Goal: Task Accomplishment & Management: Use online tool/utility

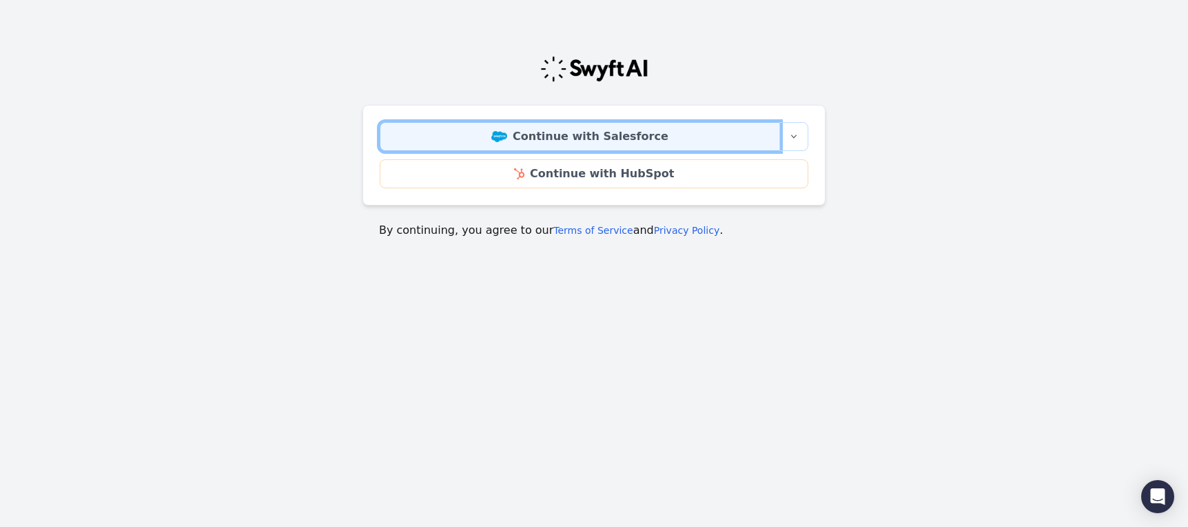
click at [627, 136] on link "Continue with Salesforce" at bounding box center [580, 136] width 400 height 29
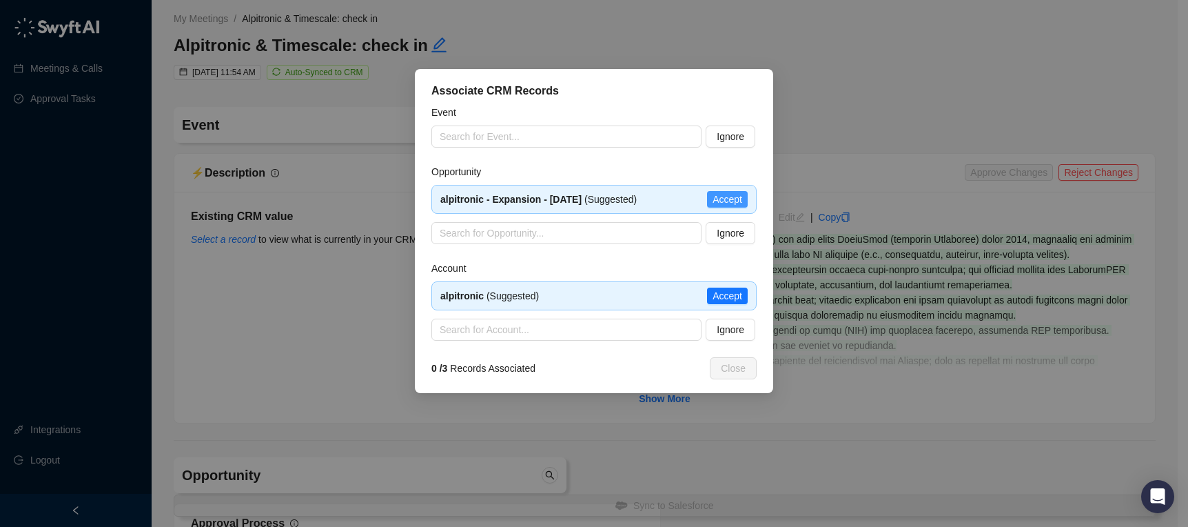
click at [738, 202] on span "Accept" at bounding box center [728, 199] width 30 height 15
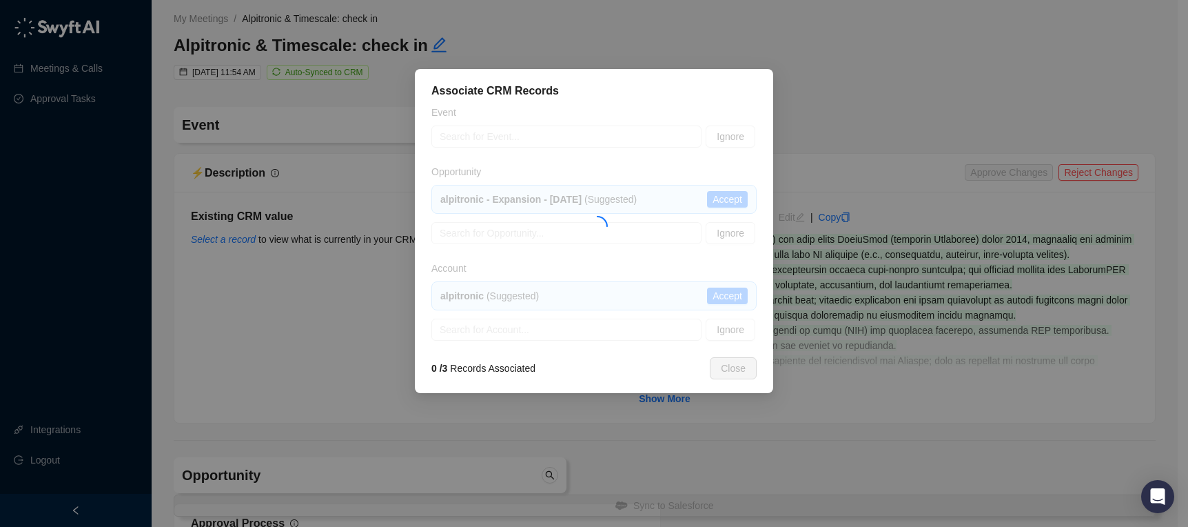
type input "**********"
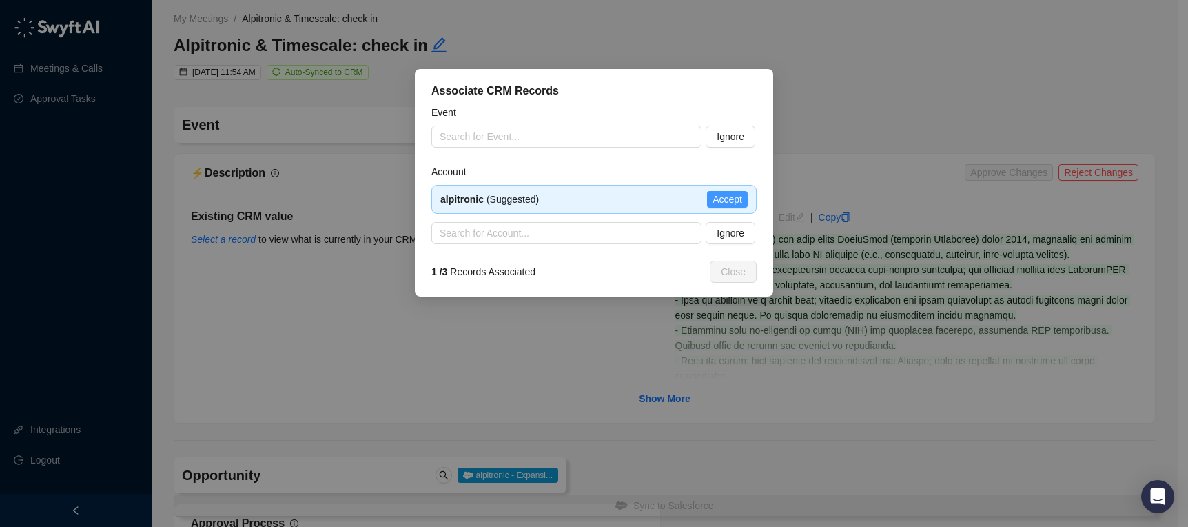
click at [736, 203] on span "Accept" at bounding box center [728, 199] width 30 height 15
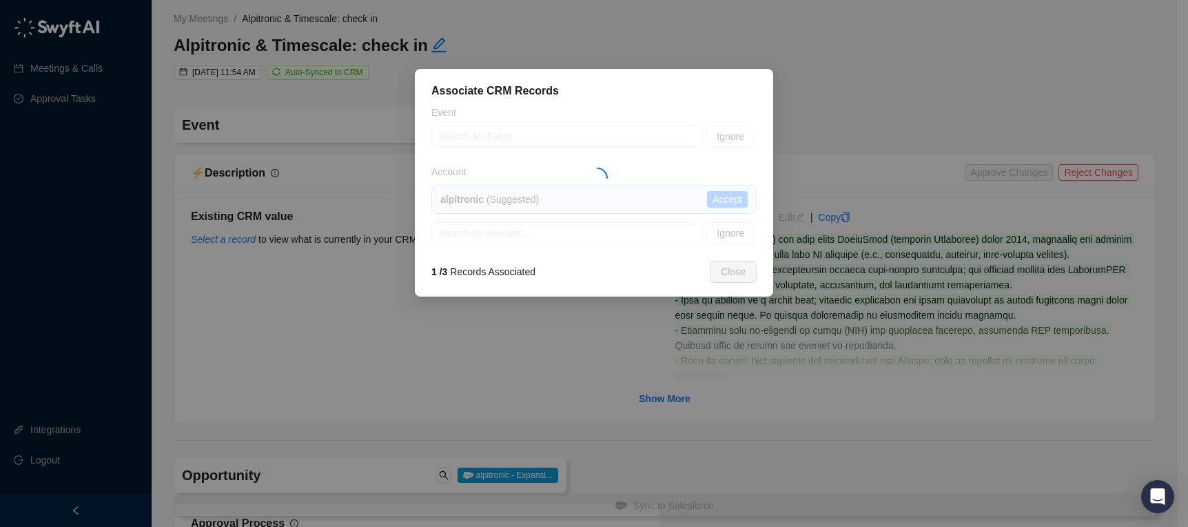
type textarea "**********"
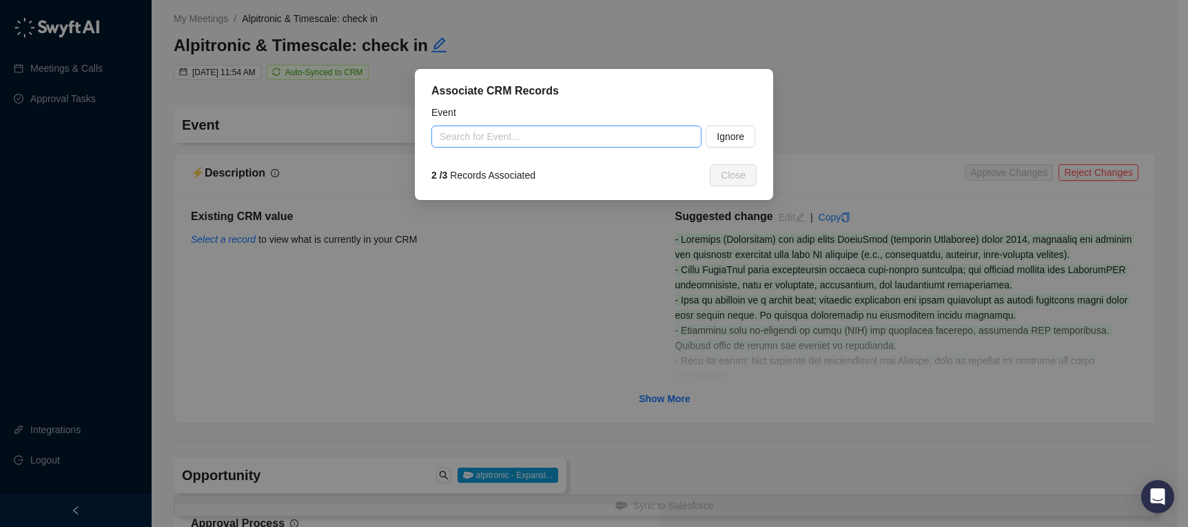
click at [646, 143] on input "search" at bounding box center [562, 136] width 245 height 21
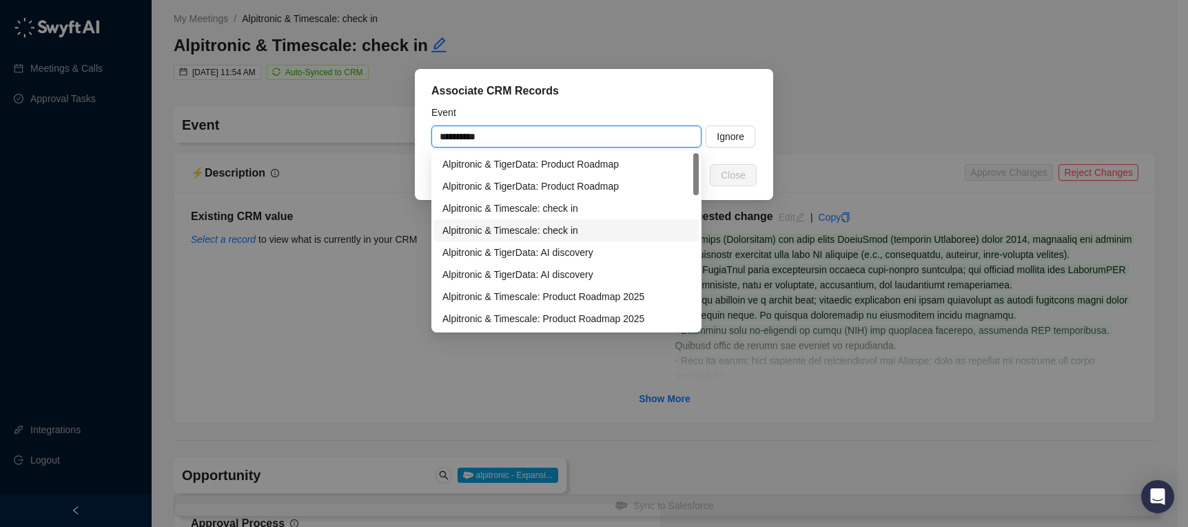
click at [604, 226] on div "Alpitronic & Timescale: check in" at bounding box center [567, 230] width 248 height 15
type input "**********"
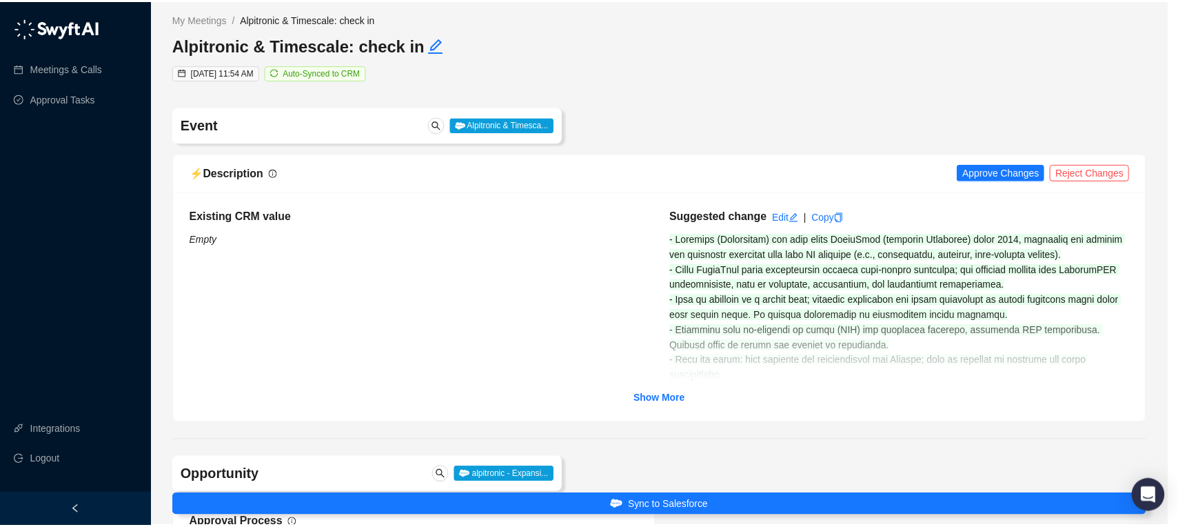
scroll to position [101, 0]
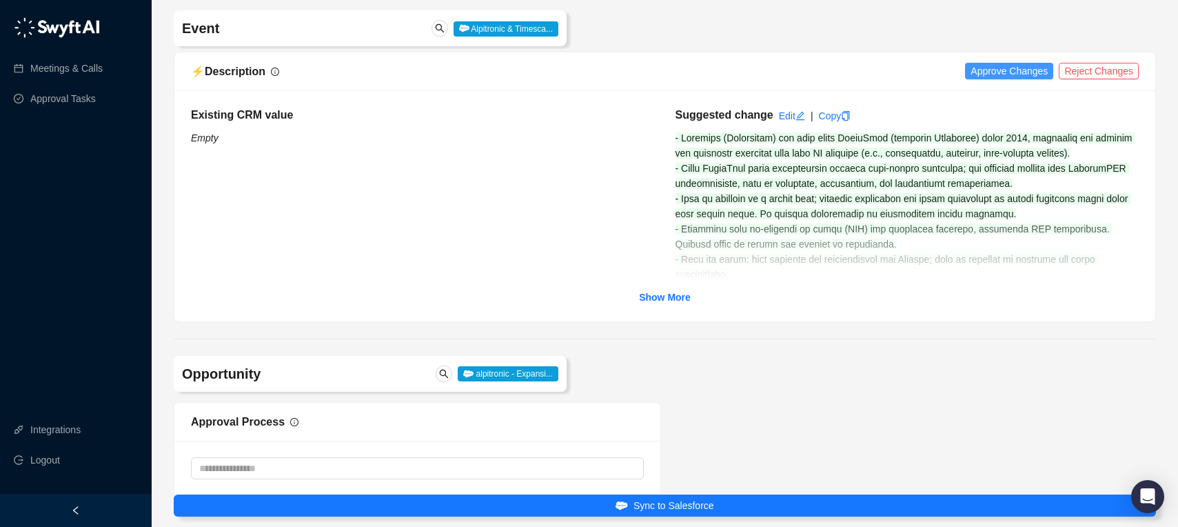
click at [990, 73] on span "Approve Changes" at bounding box center [1008, 70] width 77 height 15
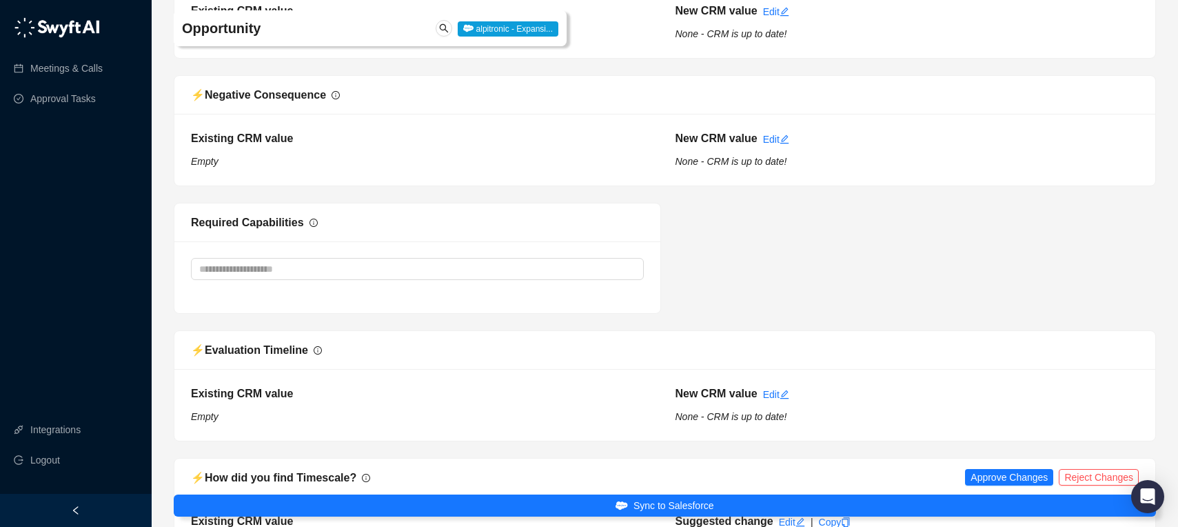
scroll to position [1594, 0]
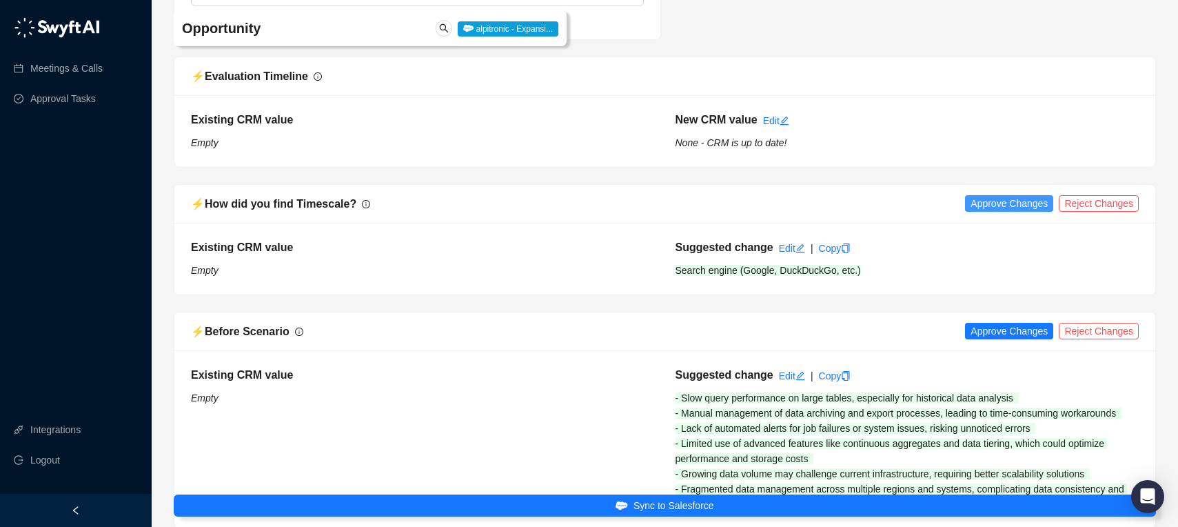
click at [999, 205] on span "Approve Changes" at bounding box center [1008, 203] width 77 height 15
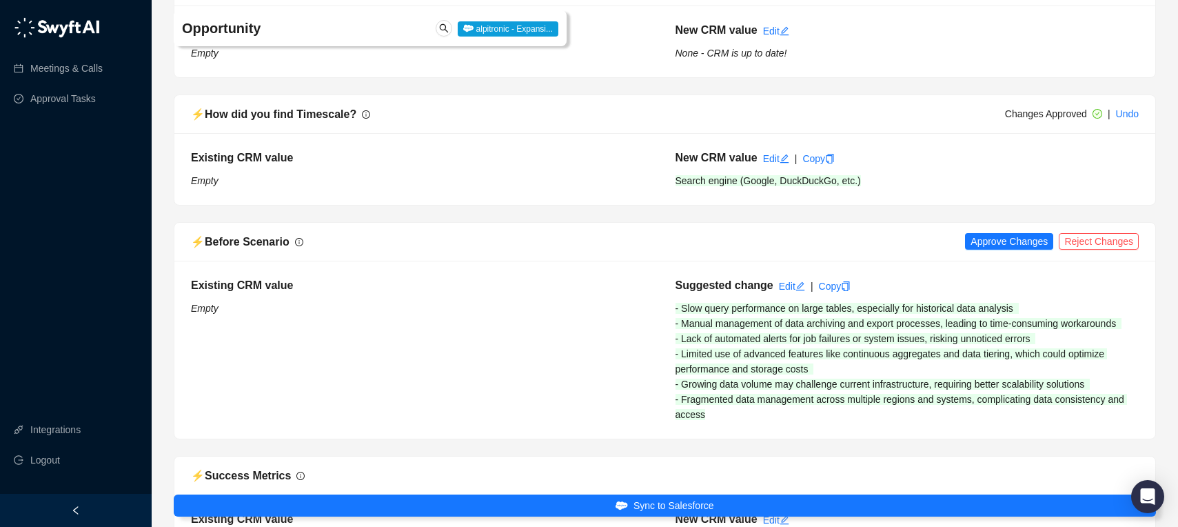
scroll to position [1711, 0]
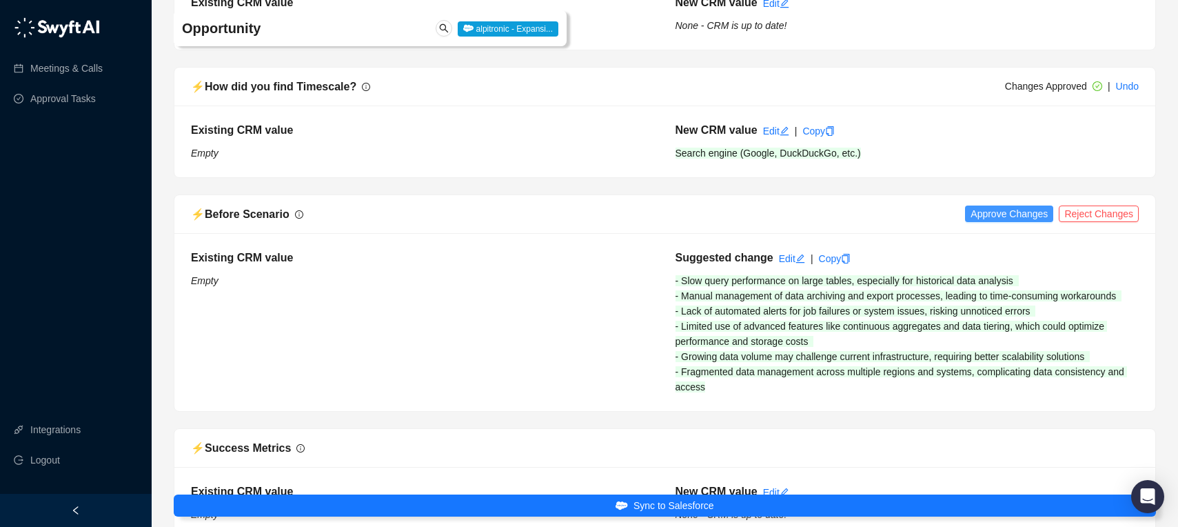
click at [1013, 216] on span "Approve Changes" at bounding box center [1008, 213] width 77 height 15
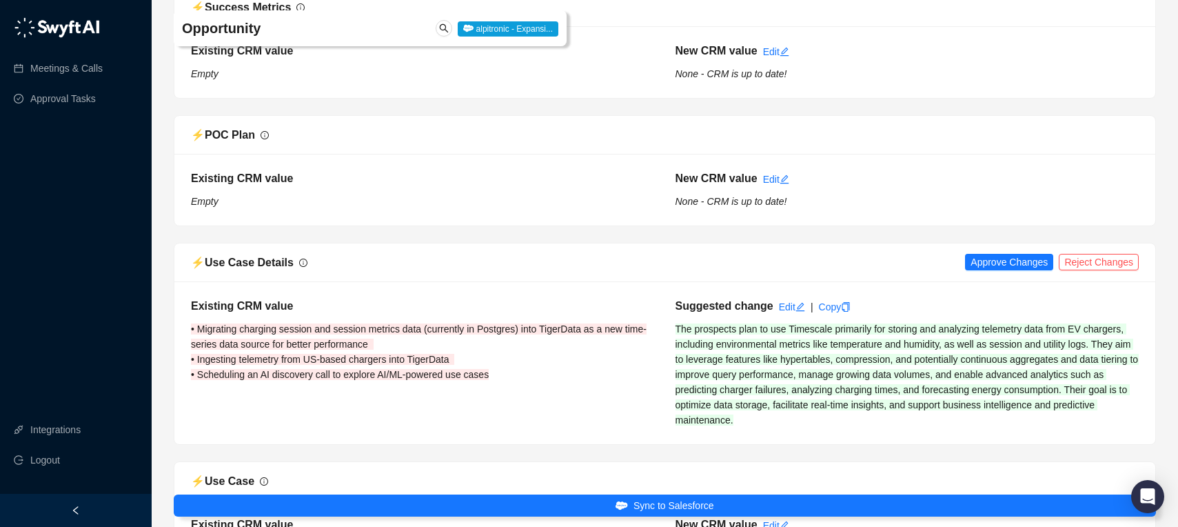
scroll to position [2270, 0]
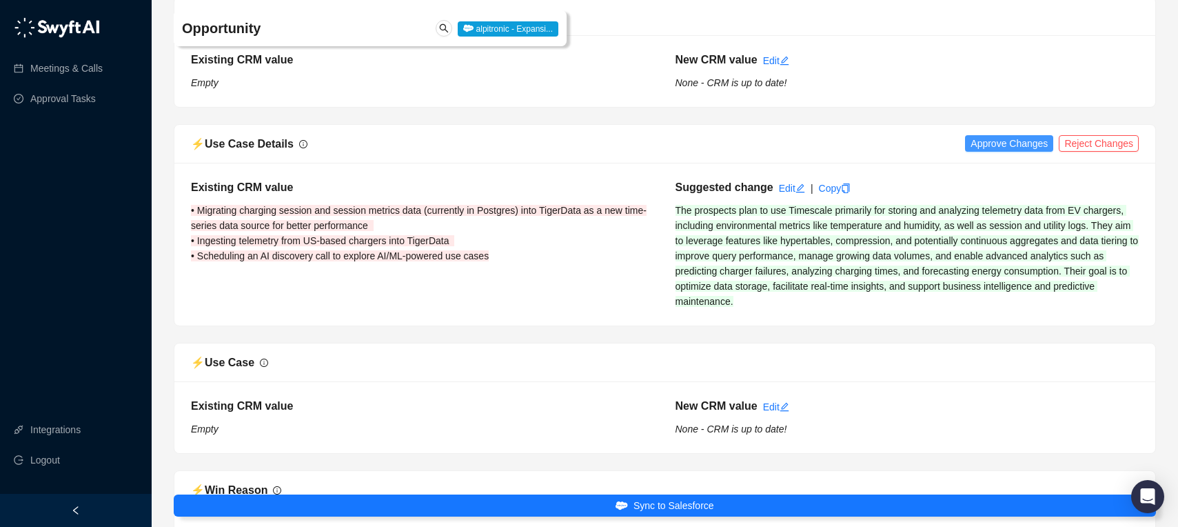
click at [1011, 145] on span "Approve Changes" at bounding box center [1008, 143] width 77 height 15
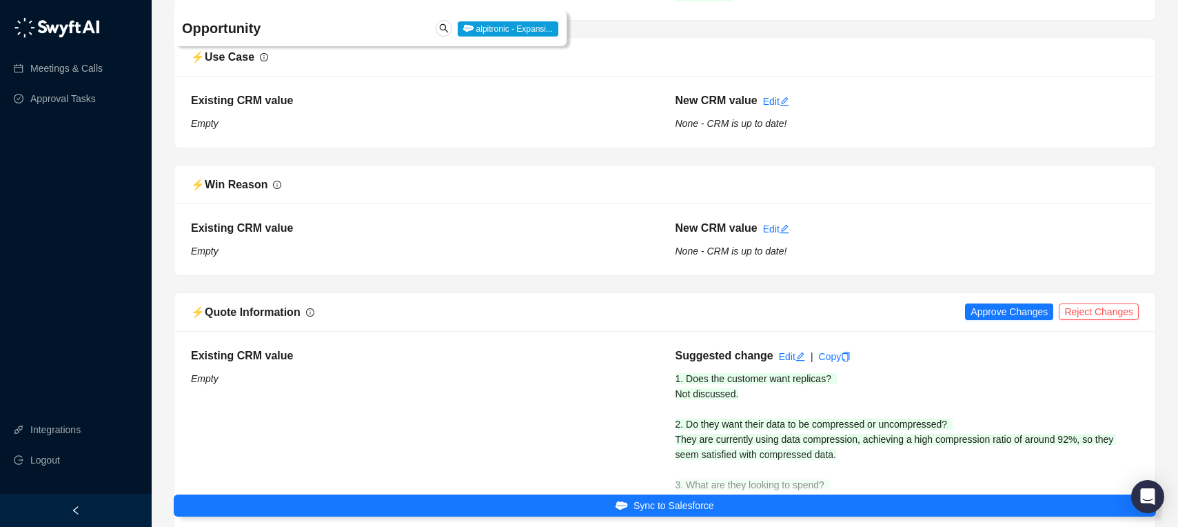
scroll to position [2645, 0]
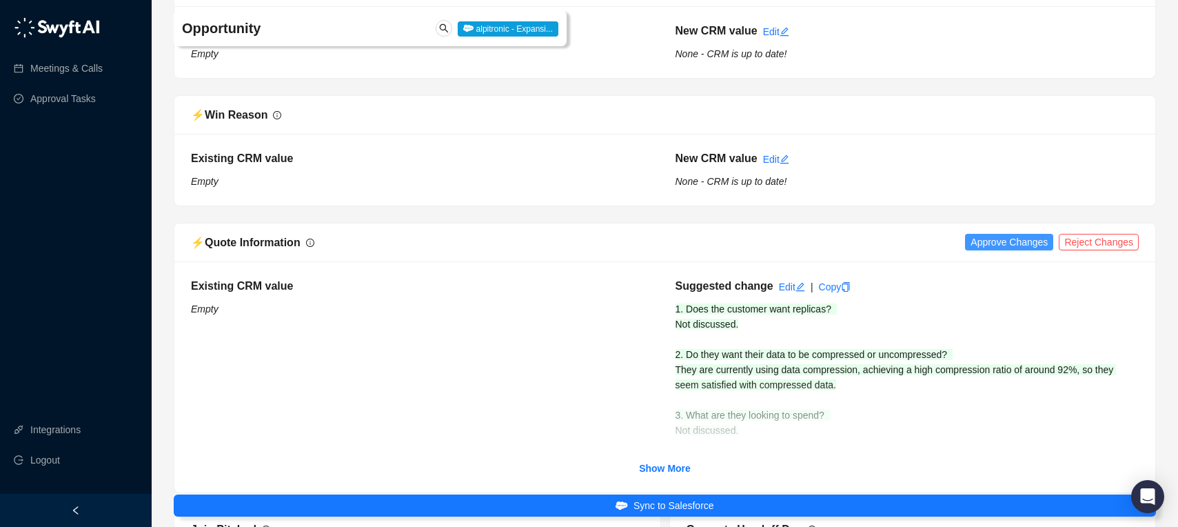
click at [995, 243] on span "Approve Changes" at bounding box center [1008, 241] width 77 height 15
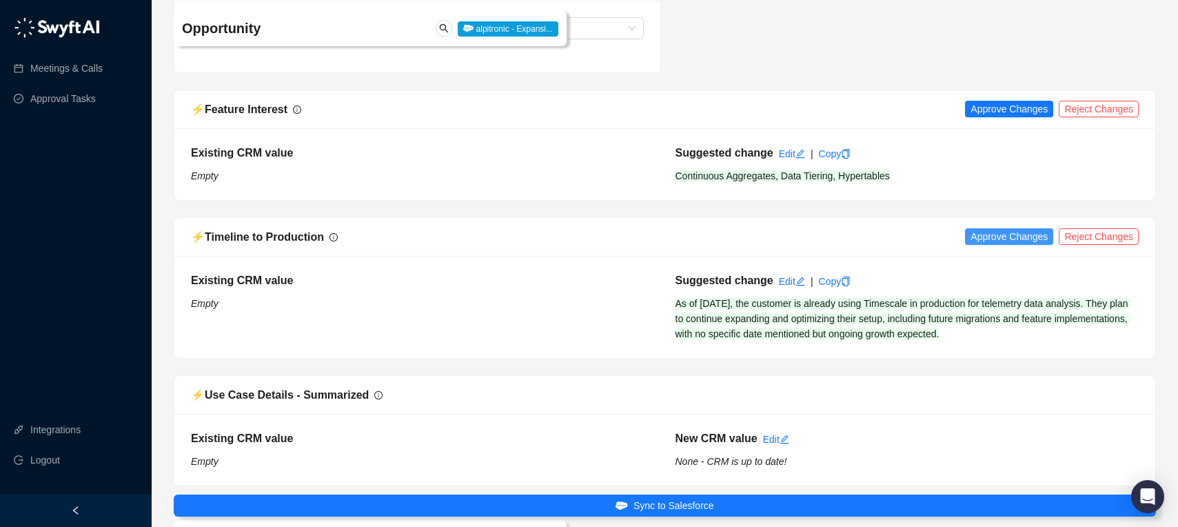
scroll to position [3519, 0]
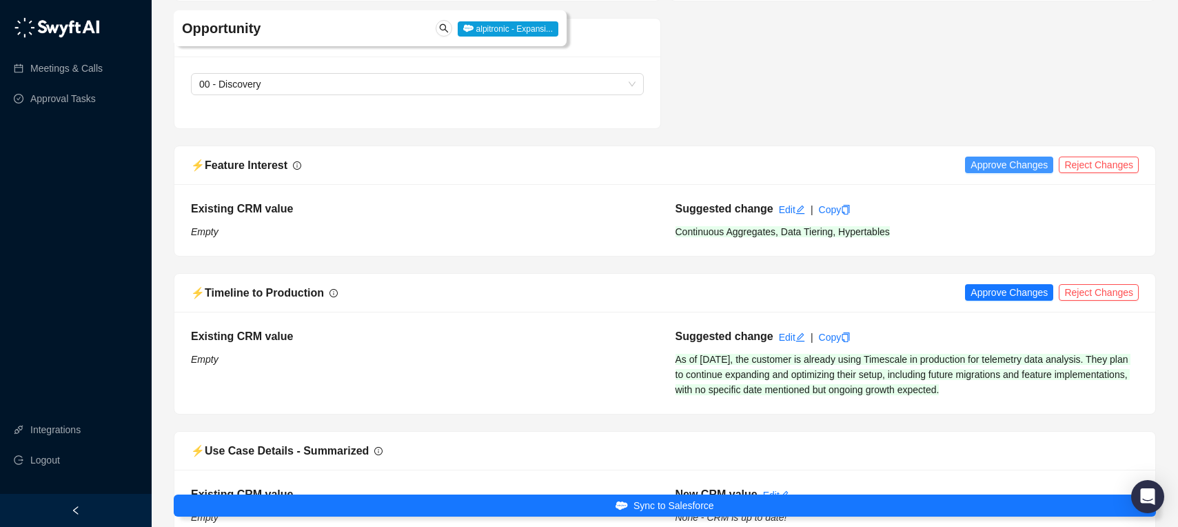
click at [1010, 165] on span "Approve Changes" at bounding box center [1008, 164] width 77 height 15
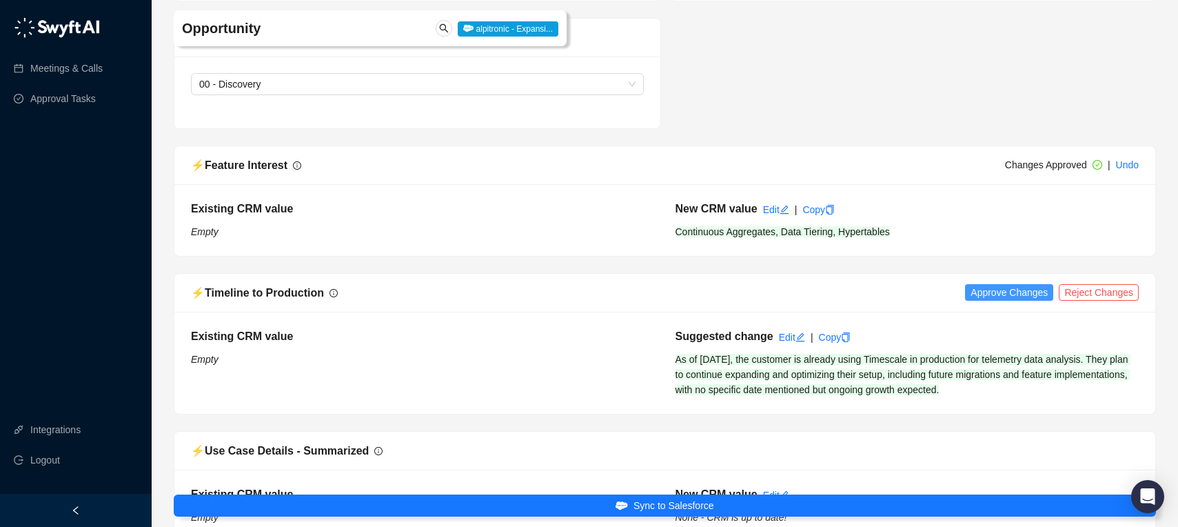
click at [1002, 298] on span "Approve Changes" at bounding box center [1008, 292] width 77 height 15
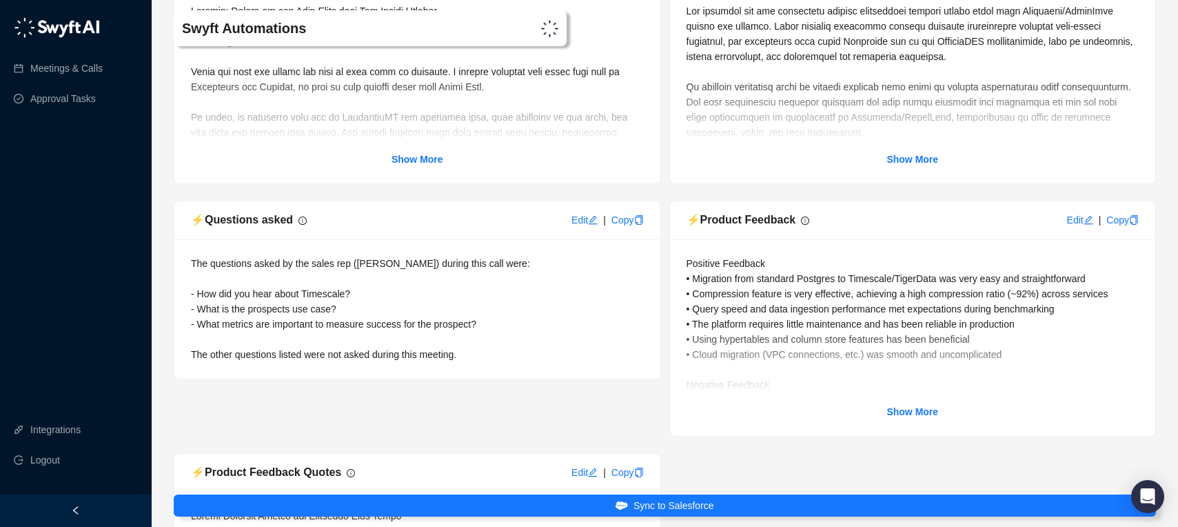
scroll to position [4118, 0]
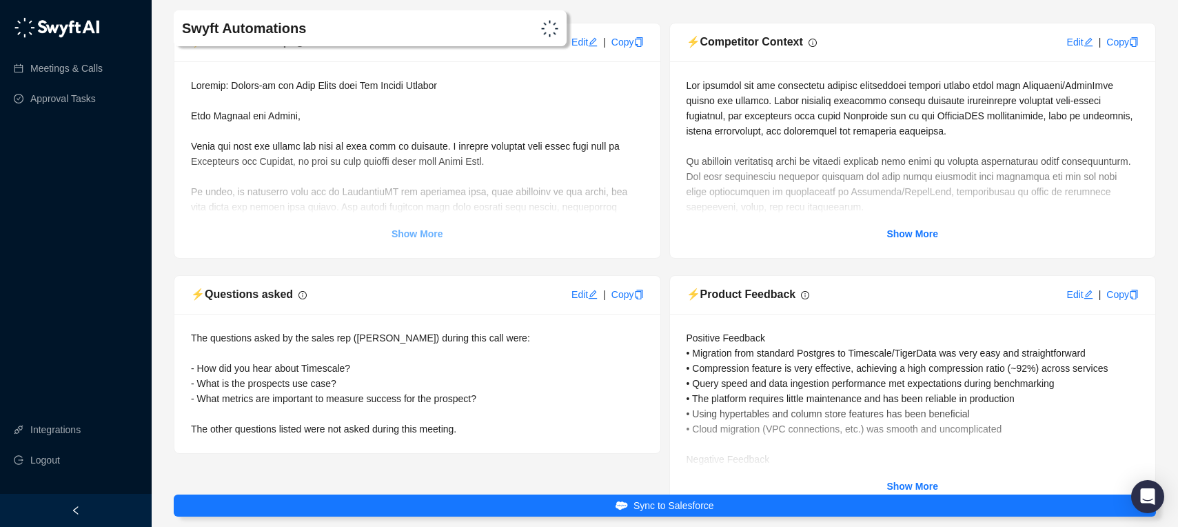
click at [416, 234] on strong "Show More" at bounding box center [418, 233] width 52 height 11
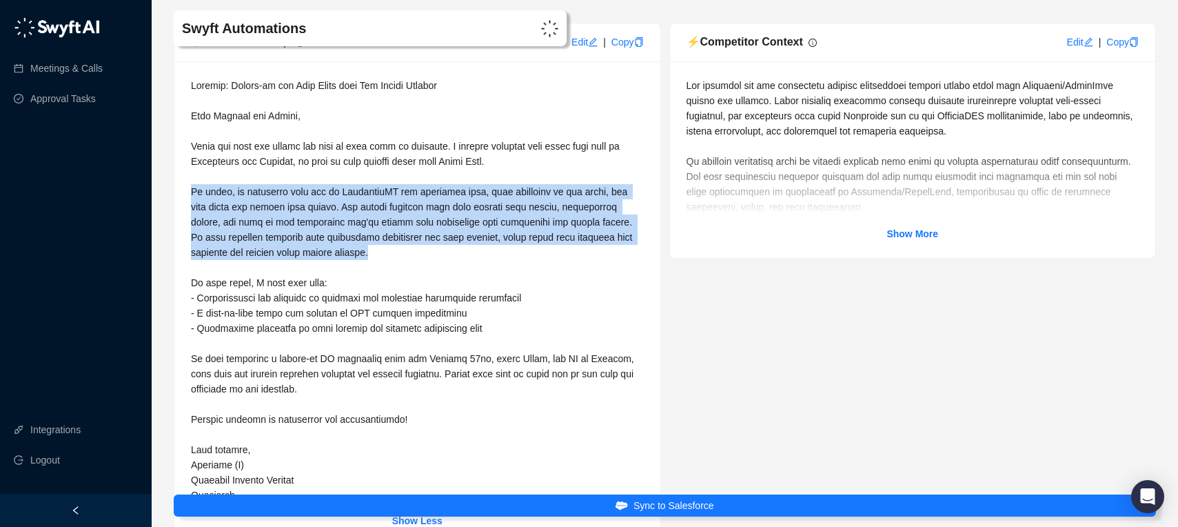
drag, startPoint x: 192, startPoint y: 192, endPoint x: 429, endPoint y: 250, distance: 243.6
click at [429, 250] on div at bounding box center [417, 290] width 453 height 425
copy span "To recap, we discussed your use of TimescaleDB for telemetry data, your migrati…"
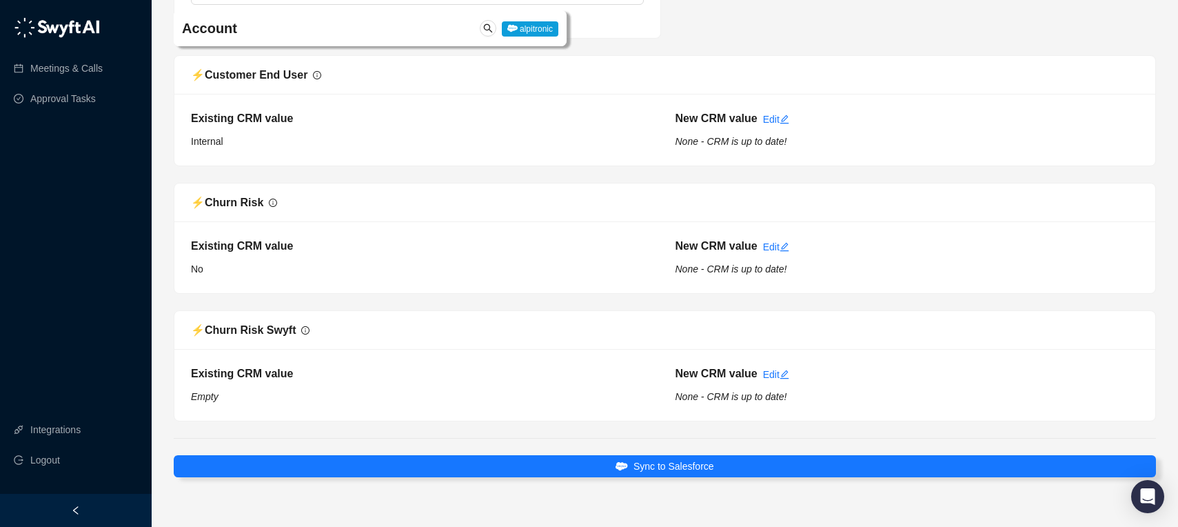
scroll to position [5664, 0]
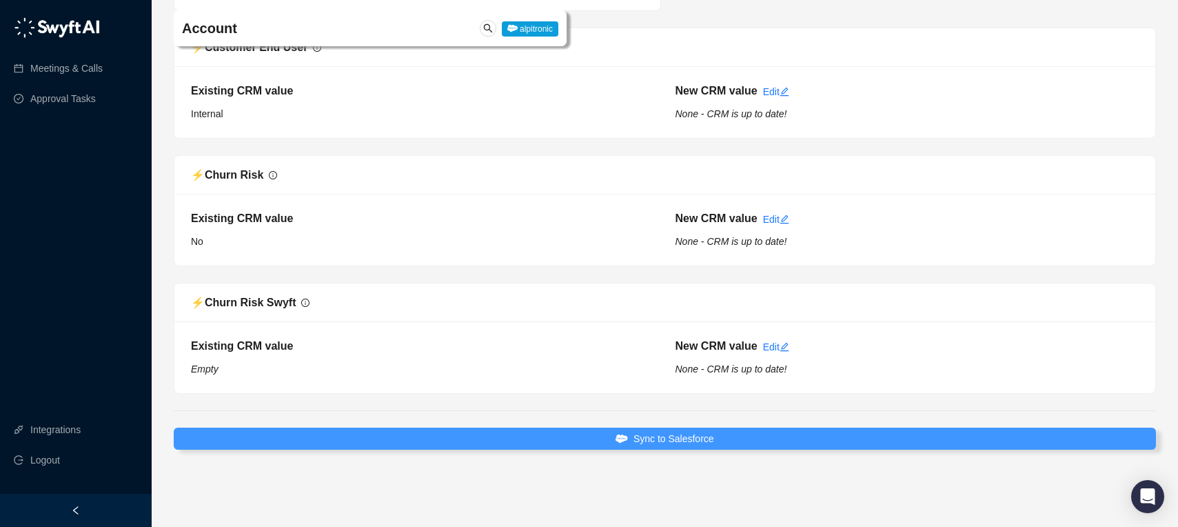
click at [729, 432] on button "Sync to Salesforce" at bounding box center [665, 438] width 982 height 22
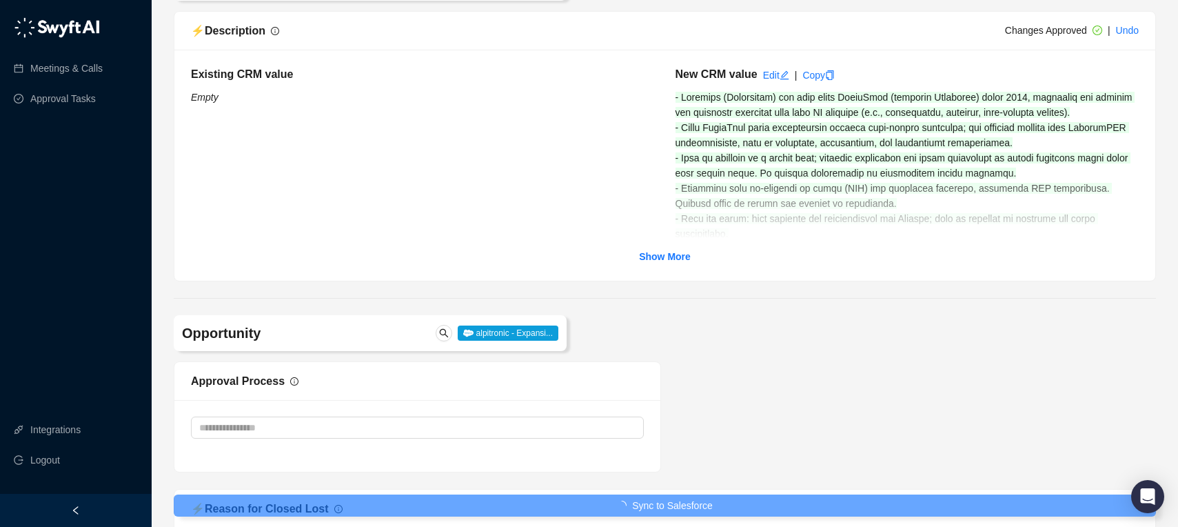
scroll to position [0, 0]
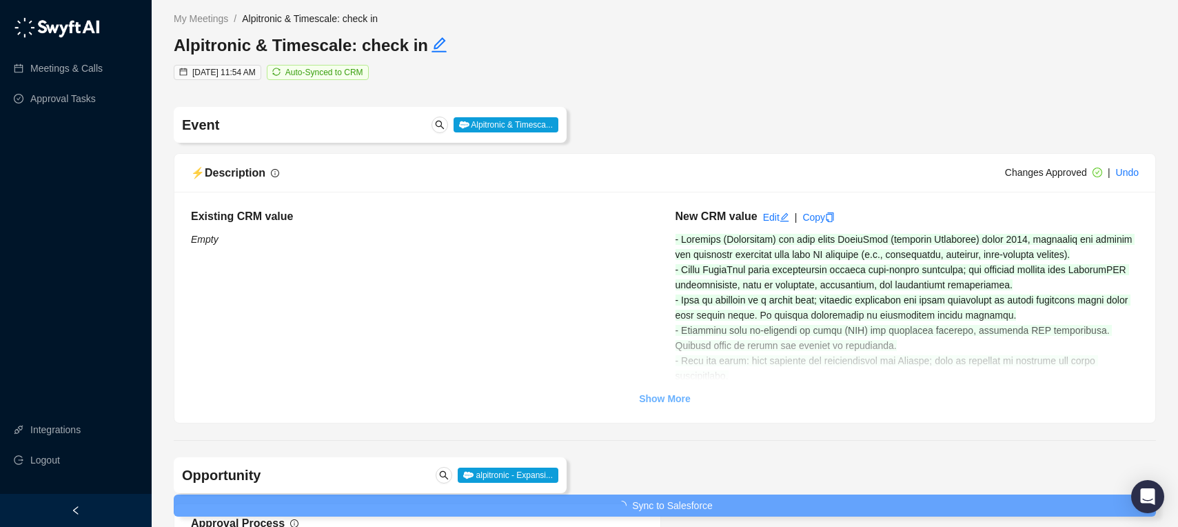
click at [689, 402] on strong "Show More" at bounding box center [665, 398] width 52 height 11
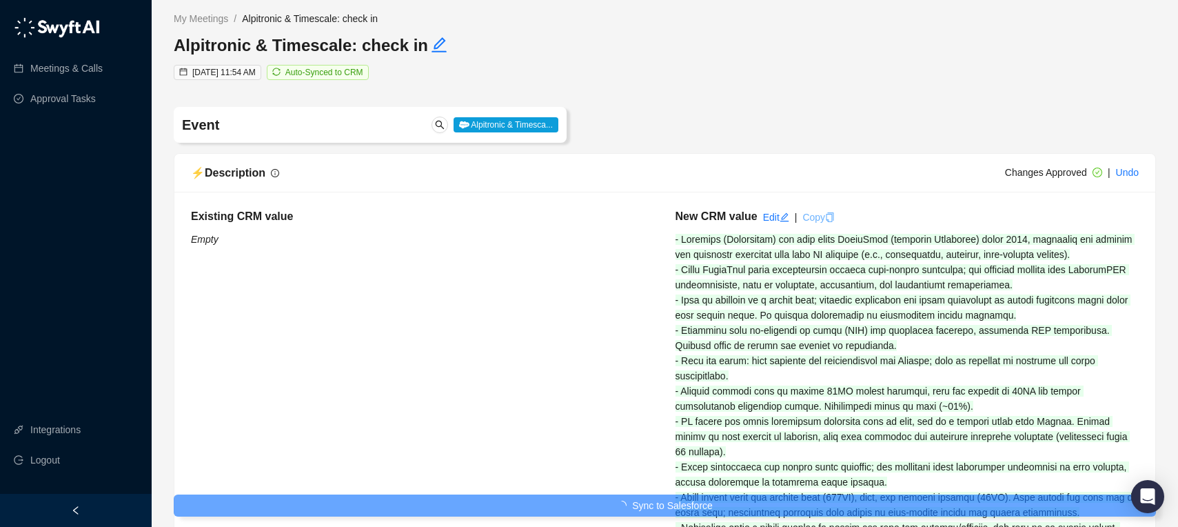
click at [824, 216] on link "Copy" at bounding box center [818, 217] width 32 height 11
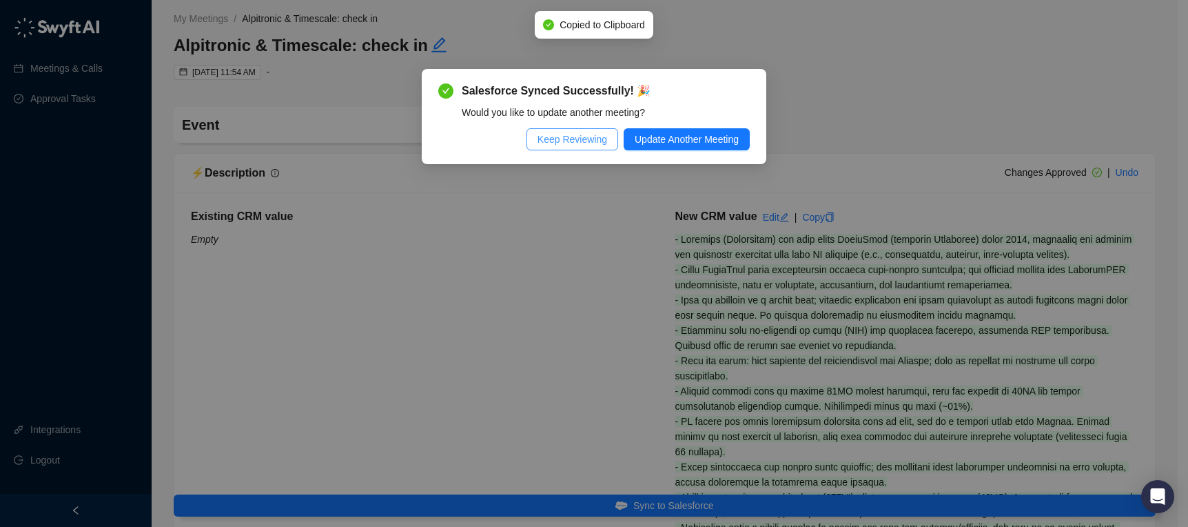
click at [567, 135] on span "Keep Reviewing" at bounding box center [573, 139] width 70 height 15
